Goal: Navigation & Orientation: Find specific page/section

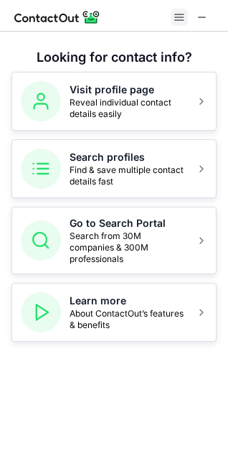
click at [171, 16] on button at bounding box center [179, 17] width 17 height 17
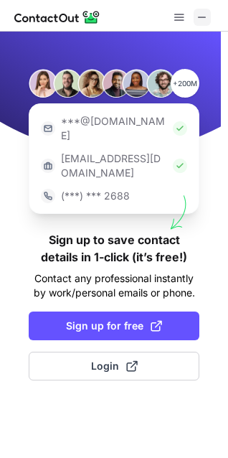
click at [206, 14] on span at bounding box center [202, 16] width 11 height 11
